Goal: Task Accomplishment & Management: Complete application form

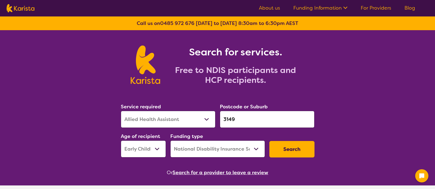
select select "Allied Health Assistant"
select select "EC"
select select "NDIS"
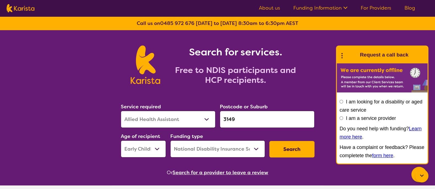
click at [368, 105] on div "I am looking for a disability or aged care service I am a service provider Do y…" at bounding box center [381, 129] width 85 height 62
click at [355, 104] on label "I am looking for a disability or aged care service" at bounding box center [380, 106] width 83 height 14
click at [343, 104] on input "I am looking for a disability or aged care service" at bounding box center [341, 102] width 4 height 4
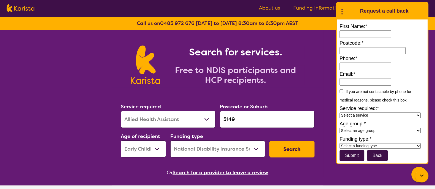
click at [370, 34] on input "First Name:*" at bounding box center [365, 34] width 52 height 7
type input "**********"
click at [364, 47] on label "Postcode:*" at bounding box center [381, 43] width 85 height 8
click at [363, 48] on input at bounding box center [372, 50] width 66 height 7
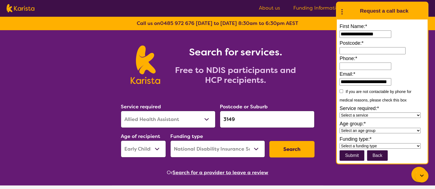
click at [400, 118] on select "Select a service Allied Health Assistant Assessment Behaviour support Counselli…" at bounding box center [379, 115] width 81 height 5
click at [391, 130] on select "Select an age group Early Childhood (0-9) Child (10-11) Adolescent (12-17) Adul…" at bounding box center [379, 130] width 81 height 5
click at [383, 150] on form "**********" at bounding box center [381, 91] width 85 height 139
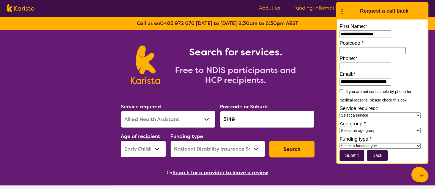
click at [385, 146] on select "Select a funding type NDIS - National Disability Insurance Scheme HCP - Home Ca…" at bounding box center [379, 145] width 81 height 5
click at [423, 174] on icon at bounding box center [421, 176] width 7 height 7
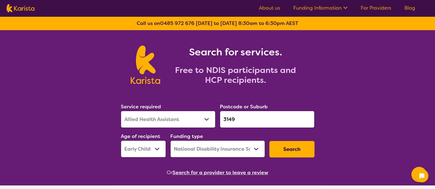
click at [423, 174] on icon at bounding box center [421, 176] width 5 height 5
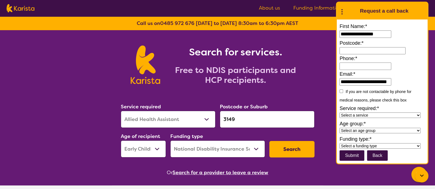
click at [423, 174] on icon at bounding box center [421, 176] width 7 height 7
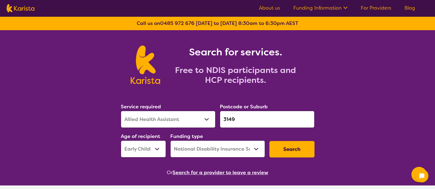
click at [288, 146] on button "Search" at bounding box center [291, 149] width 45 height 16
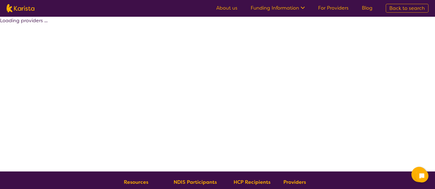
select select "by_score"
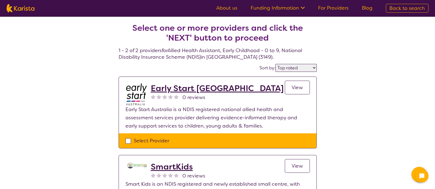
click at [371, 6] on link "Blog" at bounding box center [366, 8] width 11 height 7
